Goal: Information Seeking & Learning: Learn about a topic

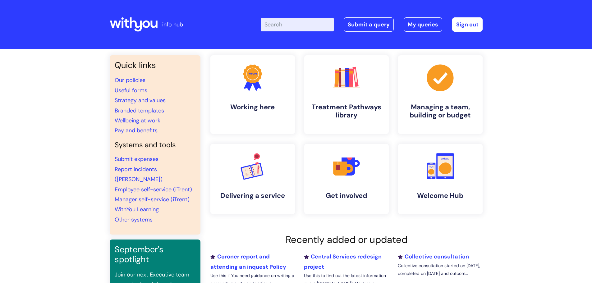
click at [284, 23] on input "Enter your search term here..." at bounding box center [297, 25] width 73 height 14
type input "interview questions"
click button "Search" at bounding box center [0, 0] width 0 height 0
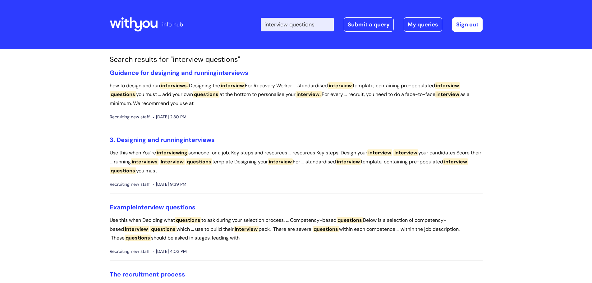
click at [177, 211] on li "Example interview questions Use this when Deciding what questions to ask during…" at bounding box center [296, 231] width 373 height 57
click at [179, 207] on span "questions" at bounding box center [180, 207] width 30 height 8
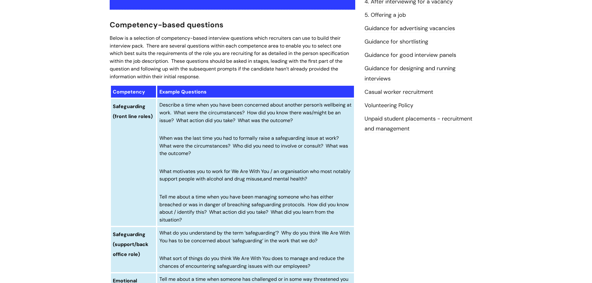
scroll to position [61, 0]
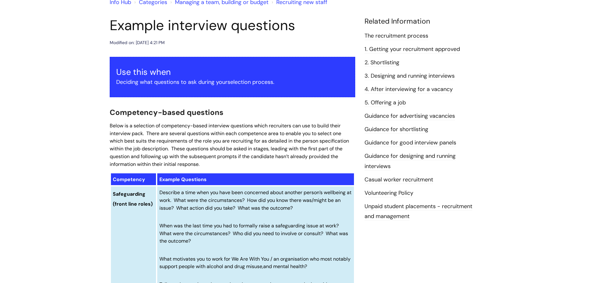
click at [401, 76] on link "3. Designing and running interviews" at bounding box center [409, 76] width 90 height 8
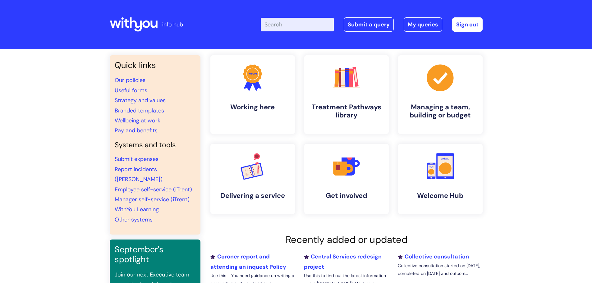
click at [300, 23] on input "Enter your search term here..." at bounding box center [297, 25] width 73 height 14
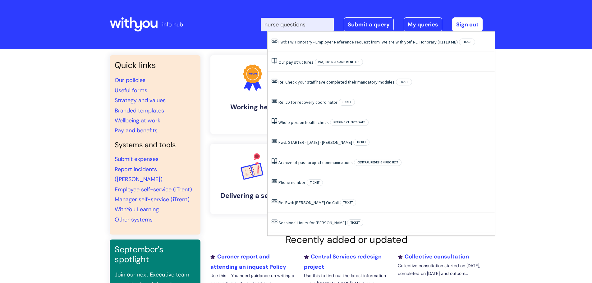
type input "nurse questions"
click button "Search" at bounding box center [0, 0] width 0 height 0
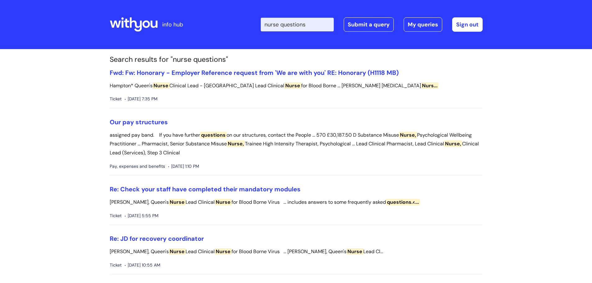
drag, startPoint x: 317, startPoint y: 25, endPoint x: 260, endPoint y: 22, distance: 57.2
click at [260, 22] on div "Enter your search term here... nurse questions Search Submit a query My queries…" at bounding box center [342, 24] width 280 height 37
type input "interview questions"
click button "Search" at bounding box center [0, 0] width 0 height 0
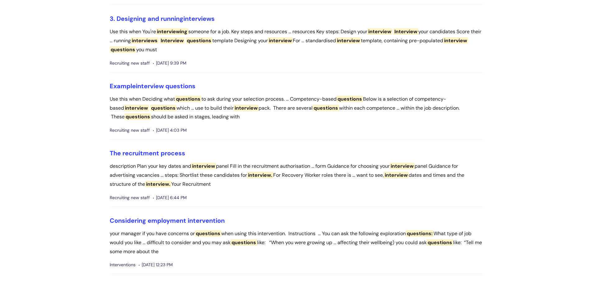
scroll to position [155, 0]
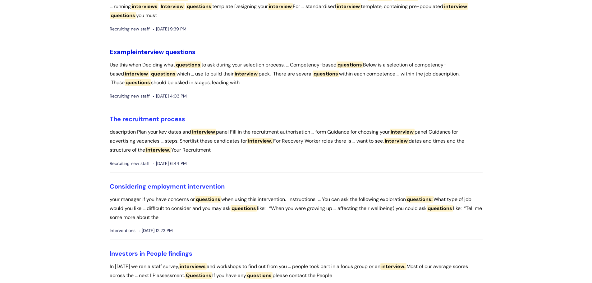
click at [161, 51] on span "interview" at bounding box center [150, 52] width 28 height 8
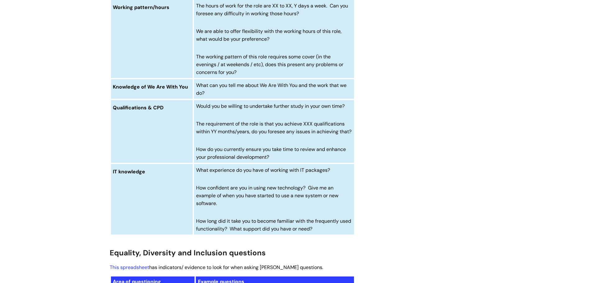
scroll to position [2329, 0]
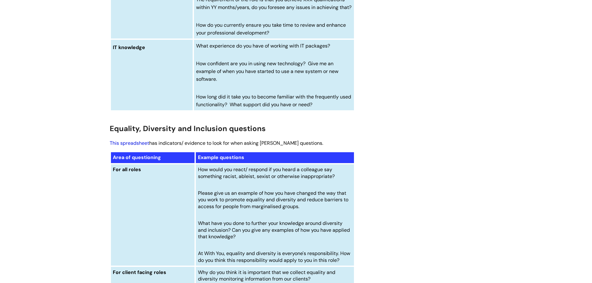
click at [131, 146] on link "This spreadsheet" at bounding box center [129, 143] width 39 height 7
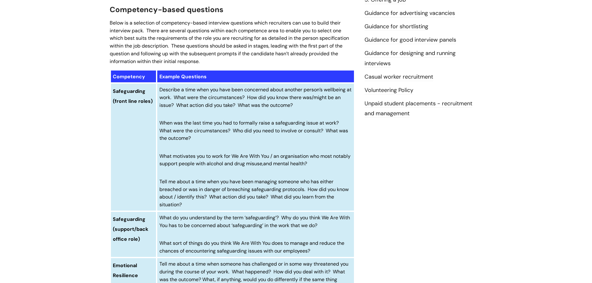
scroll to position [0, 0]
